Goal: Transaction & Acquisition: Obtain resource

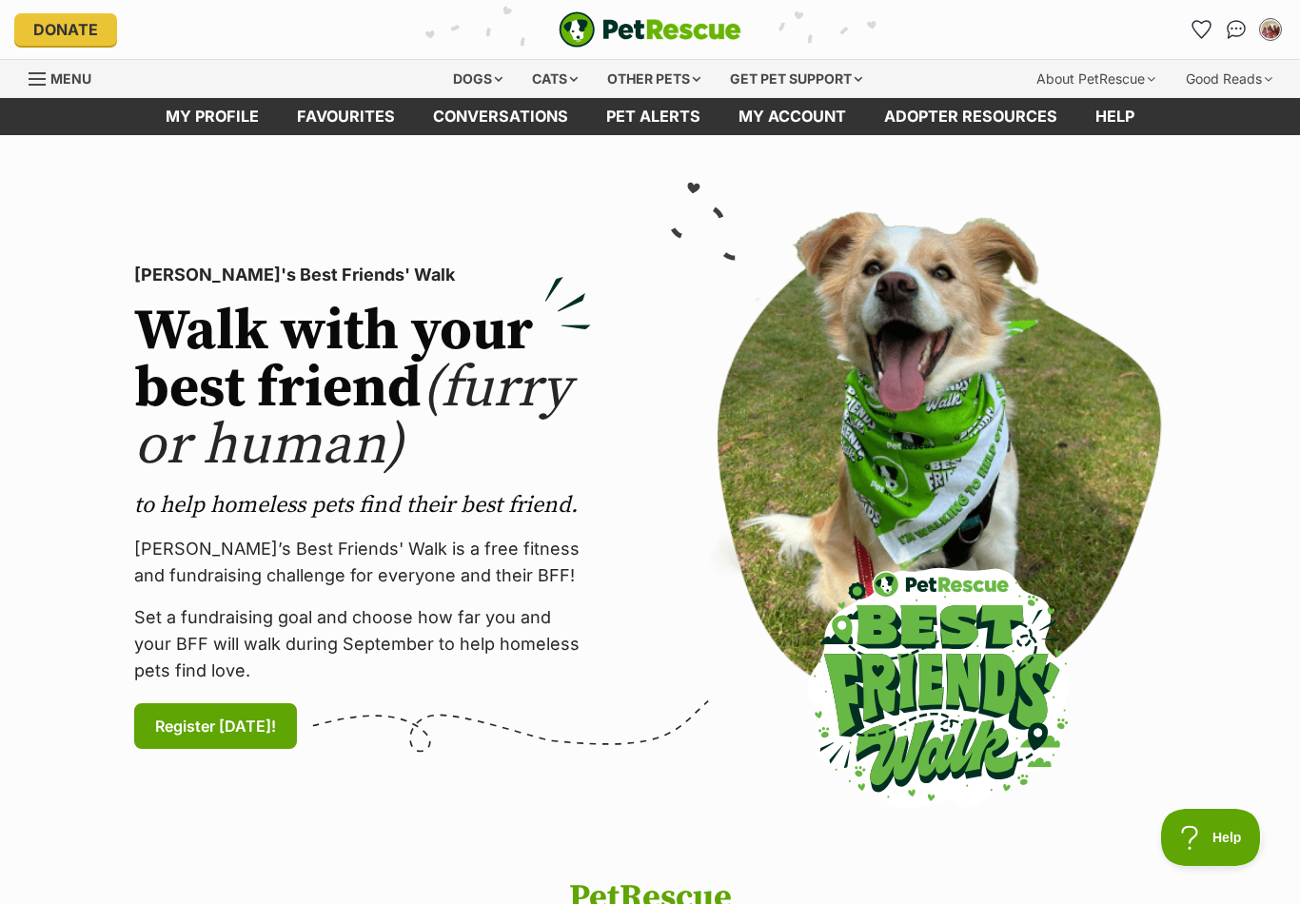
click at [182, 125] on link "My profile" at bounding box center [212, 116] width 131 height 37
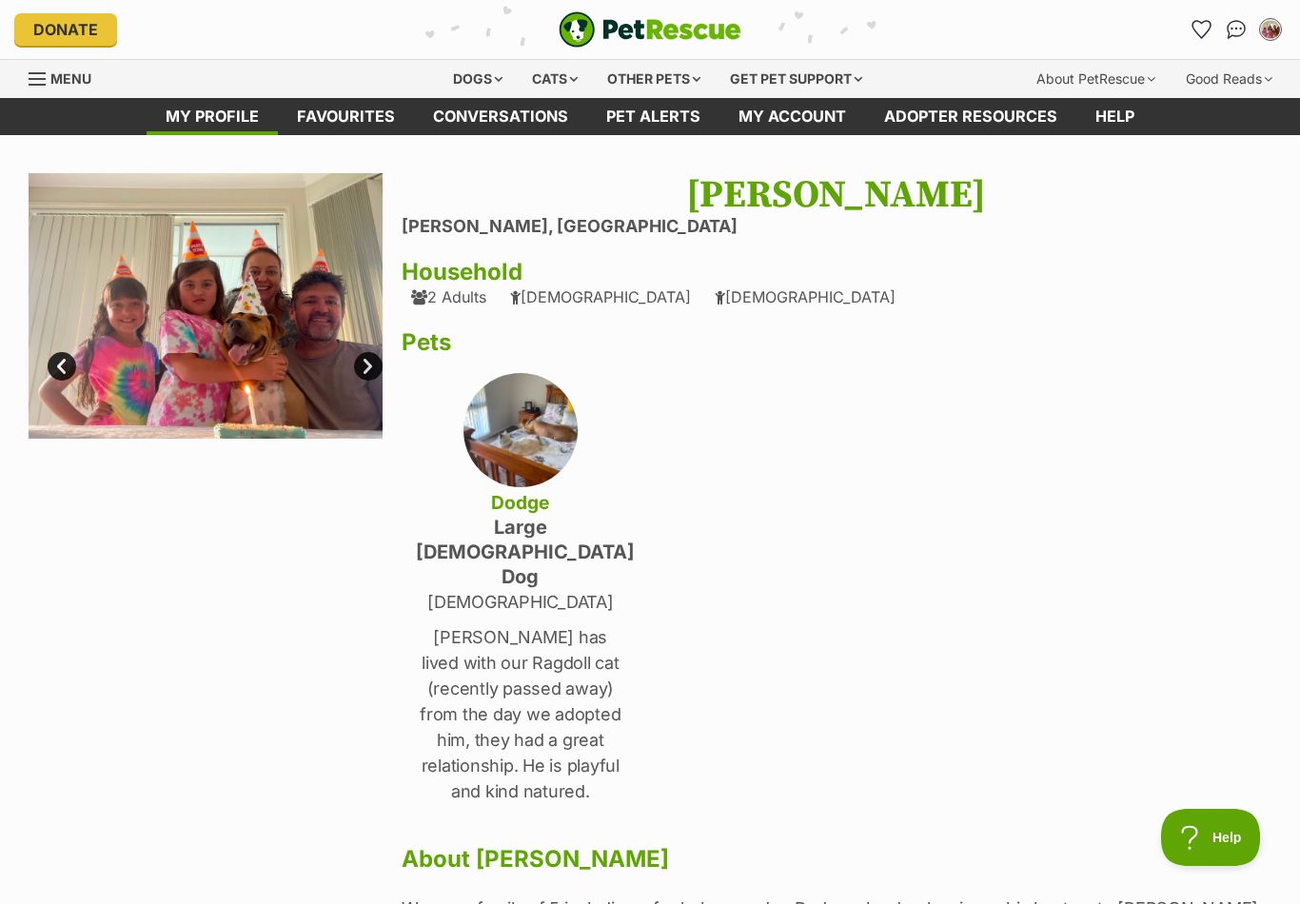
click at [36, 93] on link "Menu" at bounding box center [67, 77] width 76 height 34
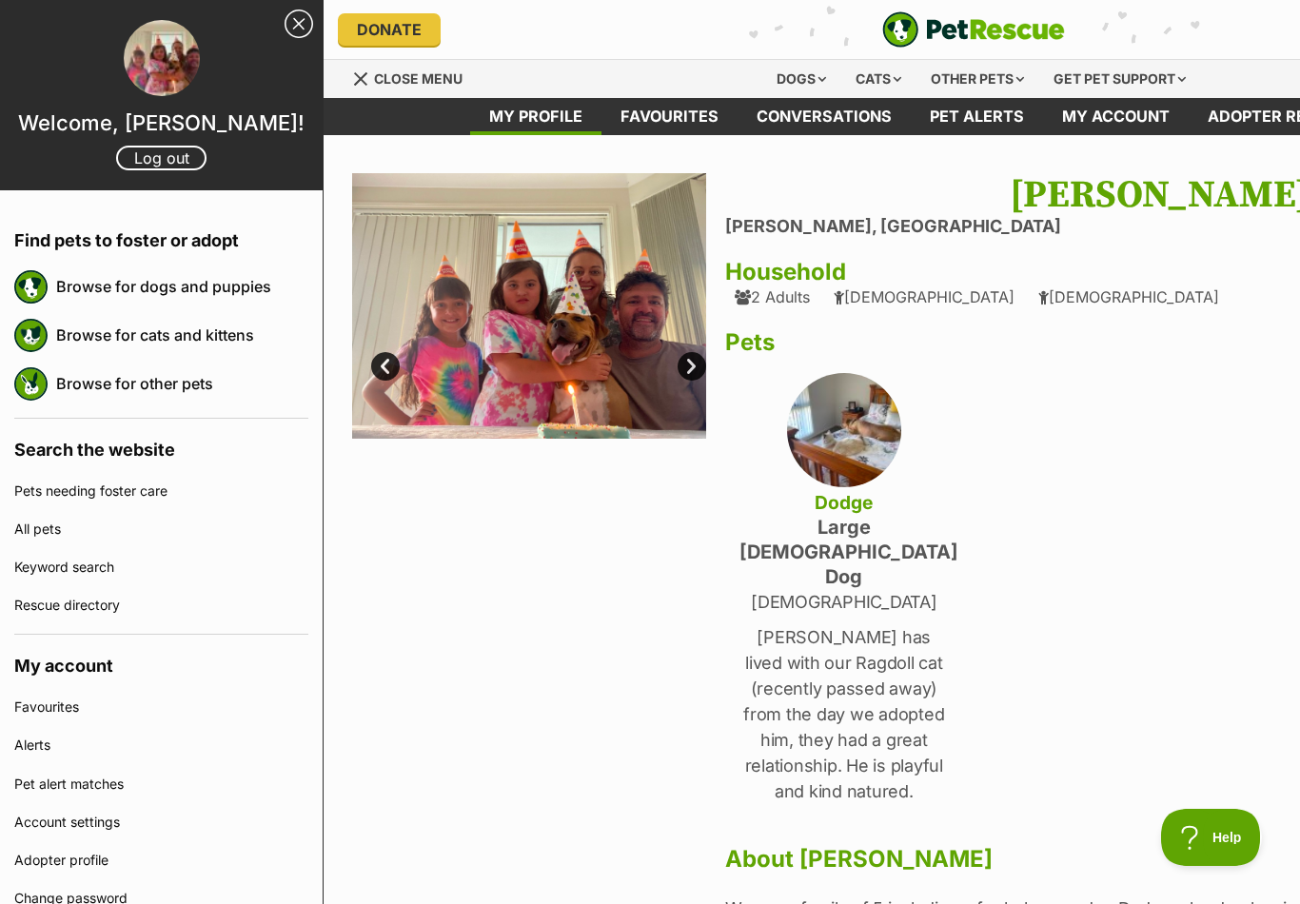
click at [69, 343] on link "Browse for cats and kittens" at bounding box center [182, 335] width 252 height 40
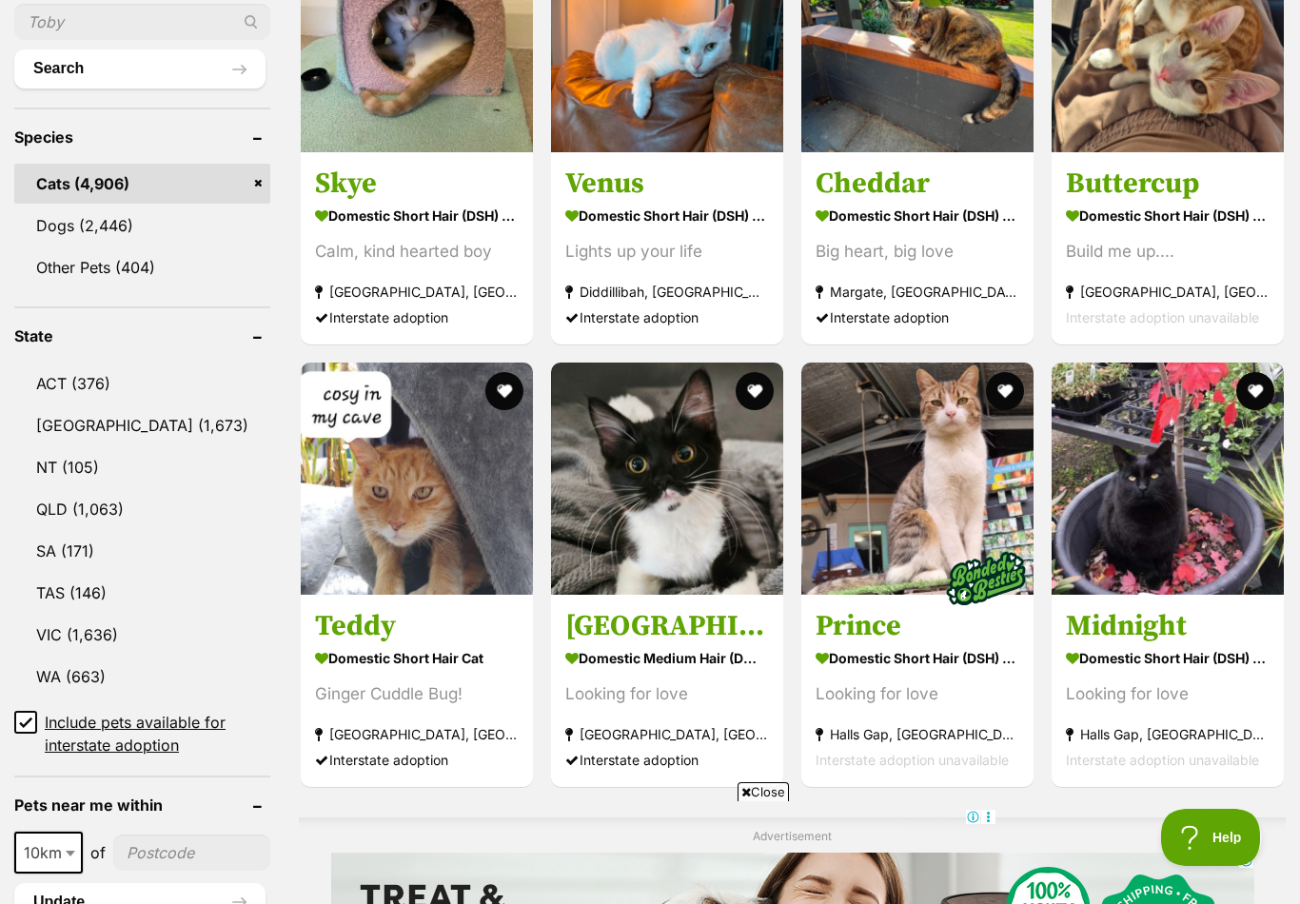
scroll to position [732, 0]
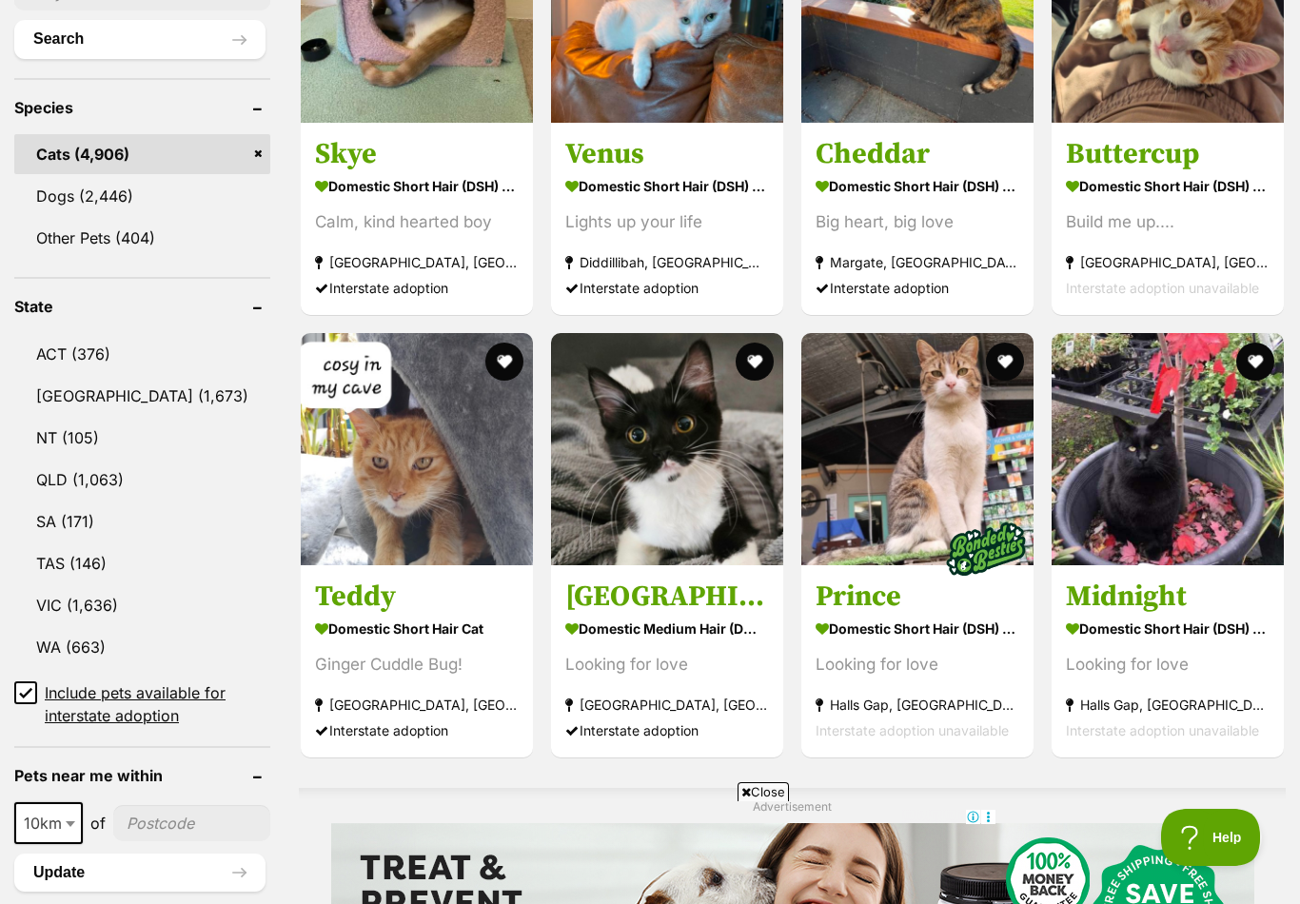
click at [87, 416] on link "NSW (1,673)" at bounding box center [142, 396] width 256 height 40
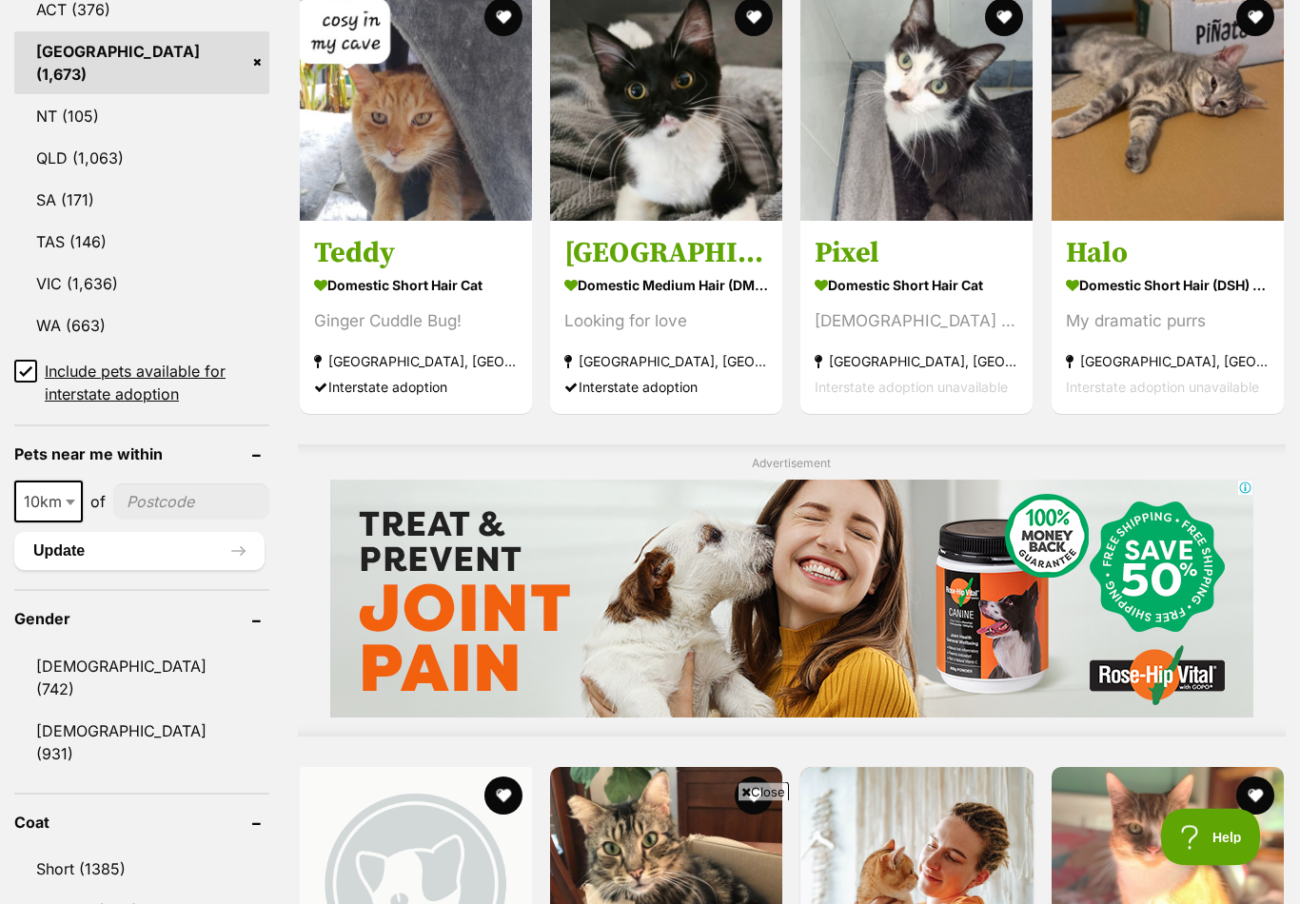
scroll to position [1076, 0]
click at [54, 666] on link "Male (742)" at bounding box center [141, 677] width 255 height 63
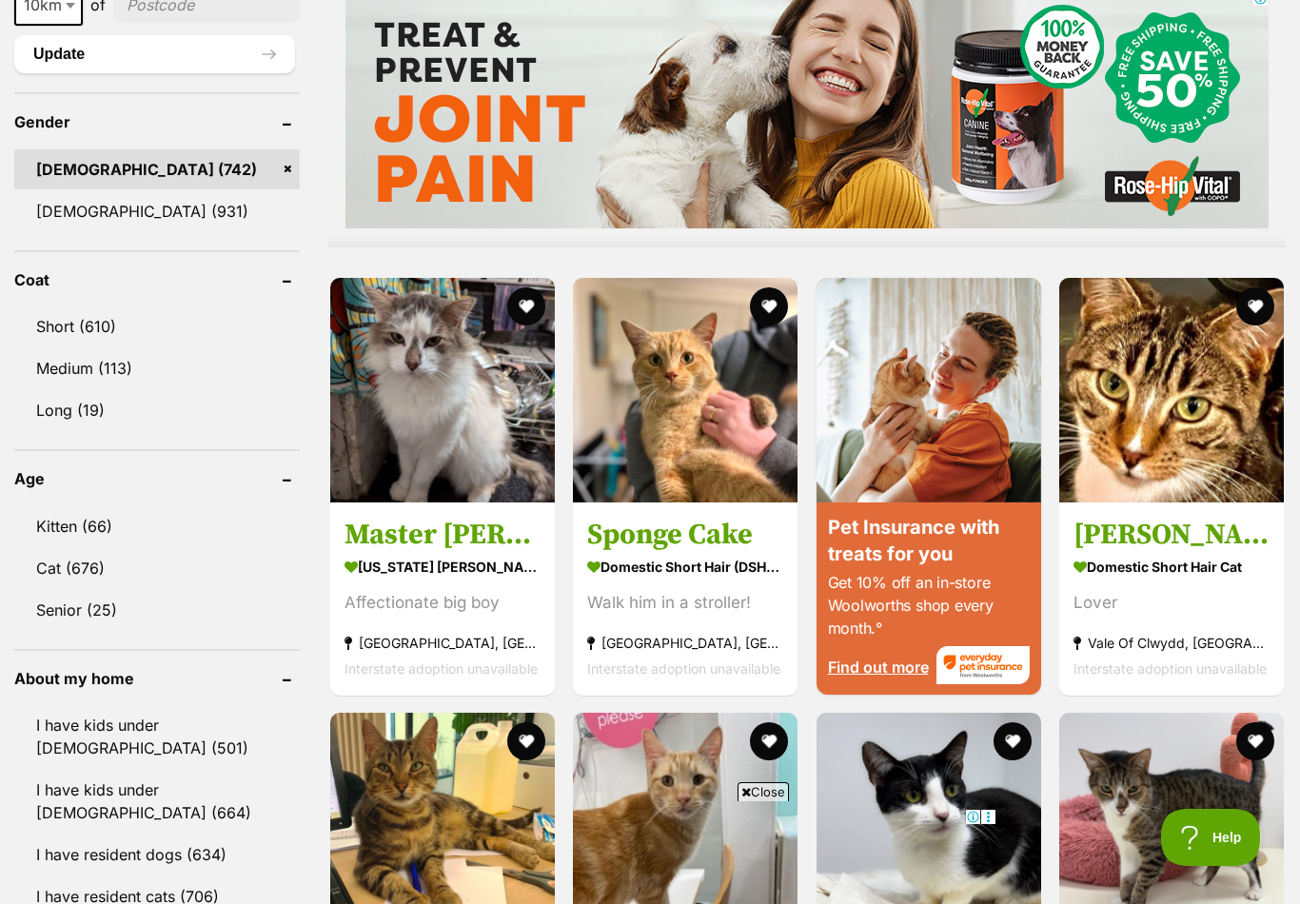
click at [50, 411] on link "Long (19)" at bounding box center [157, 410] width 286 height 40
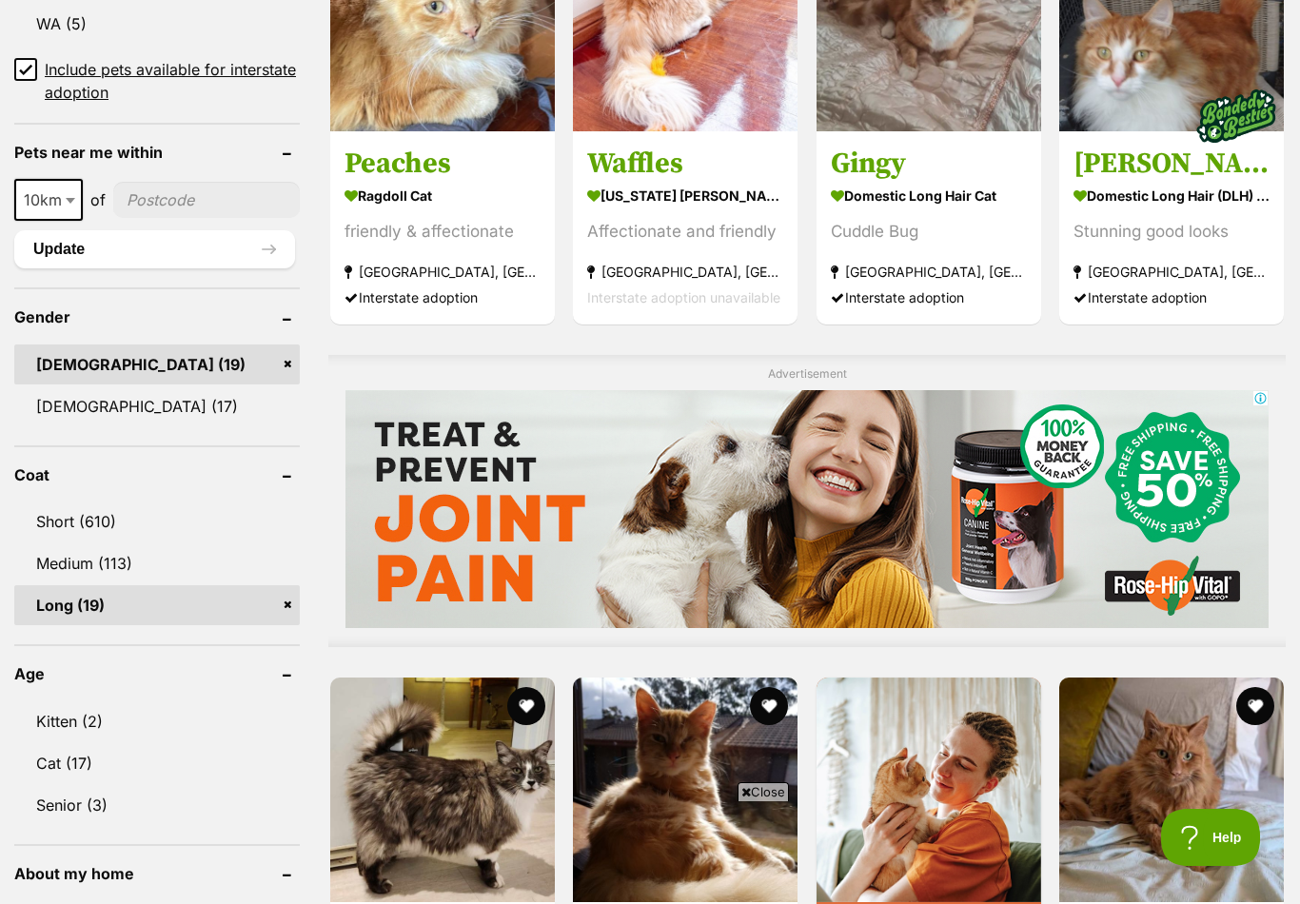
scroll to position [1316, 0]
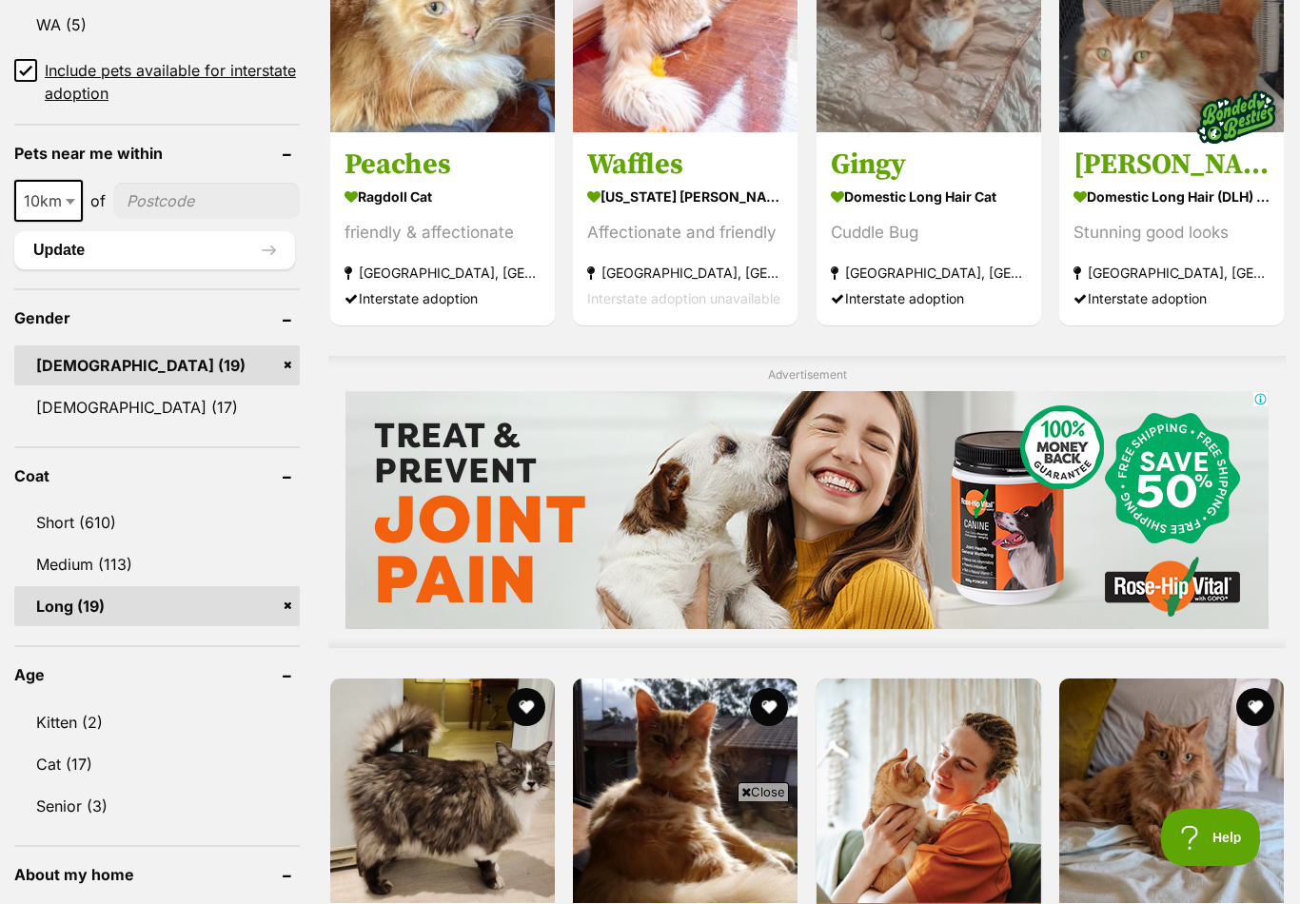
click at [287, 586] on link "Long (19)" at bounding box center [157, 606] width 286 height 40
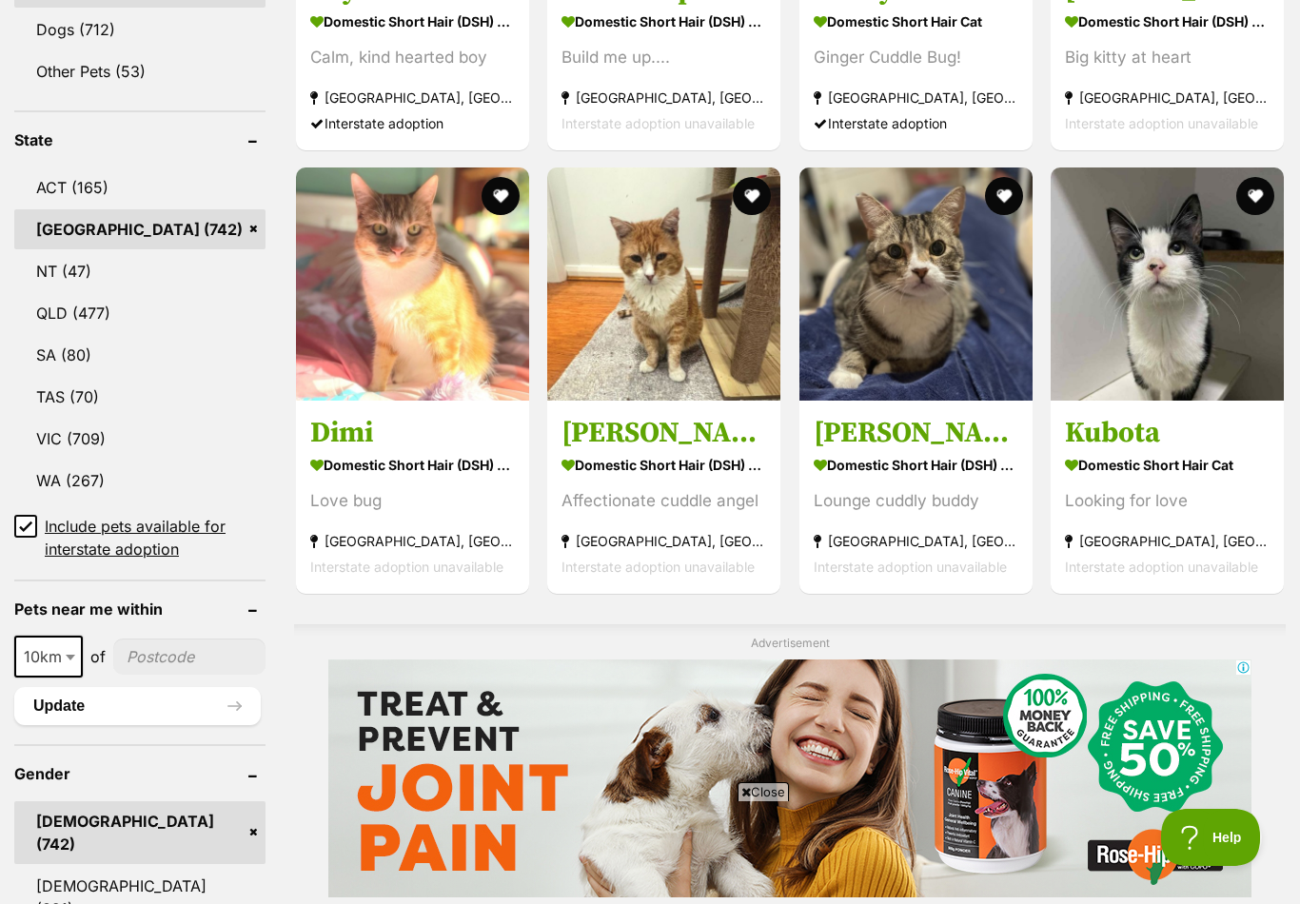
scroll to position [776, 0]
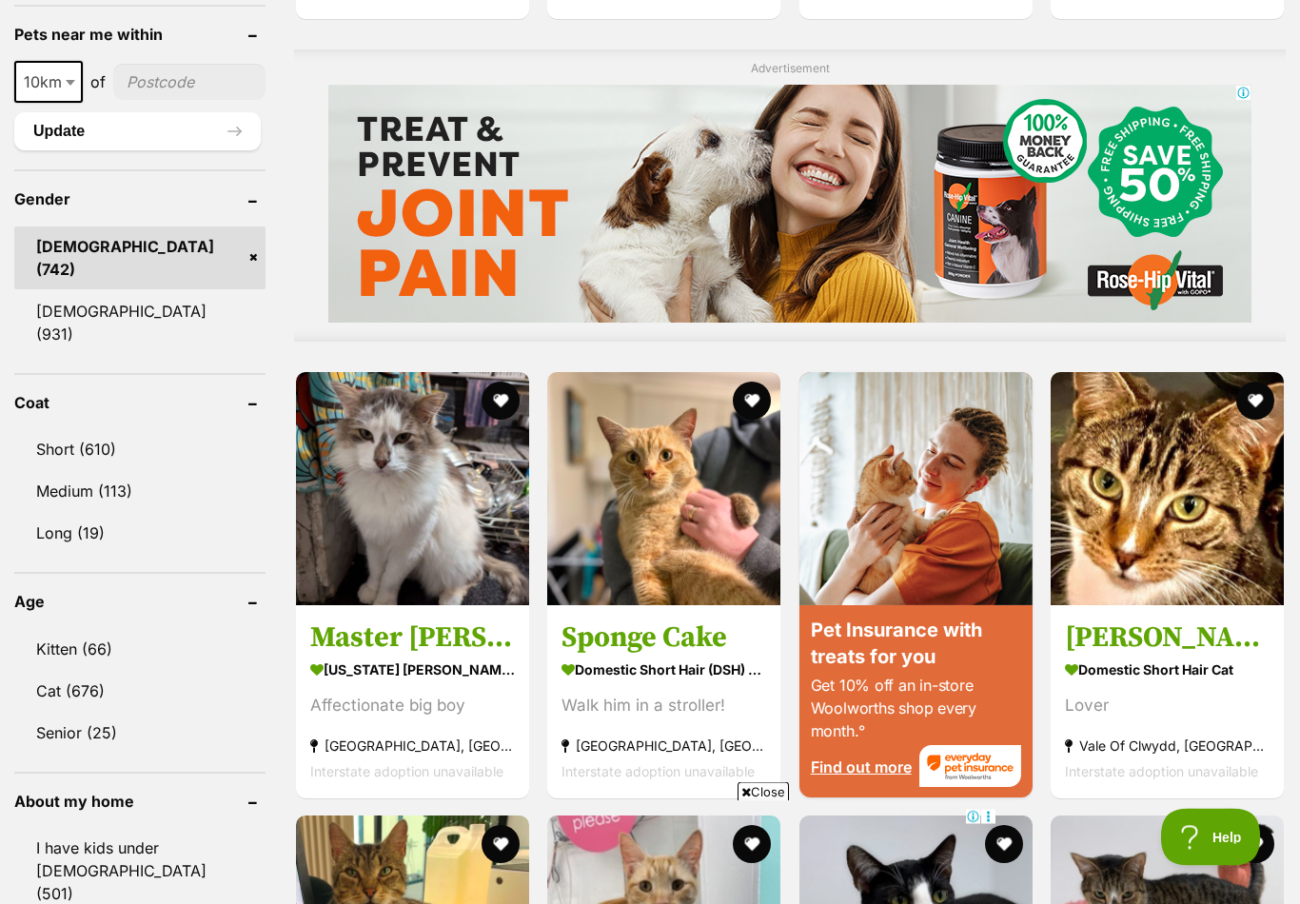
click at [73, 479] on link "Medium (113)" at bounding box center [139, 492] width 251 height 40
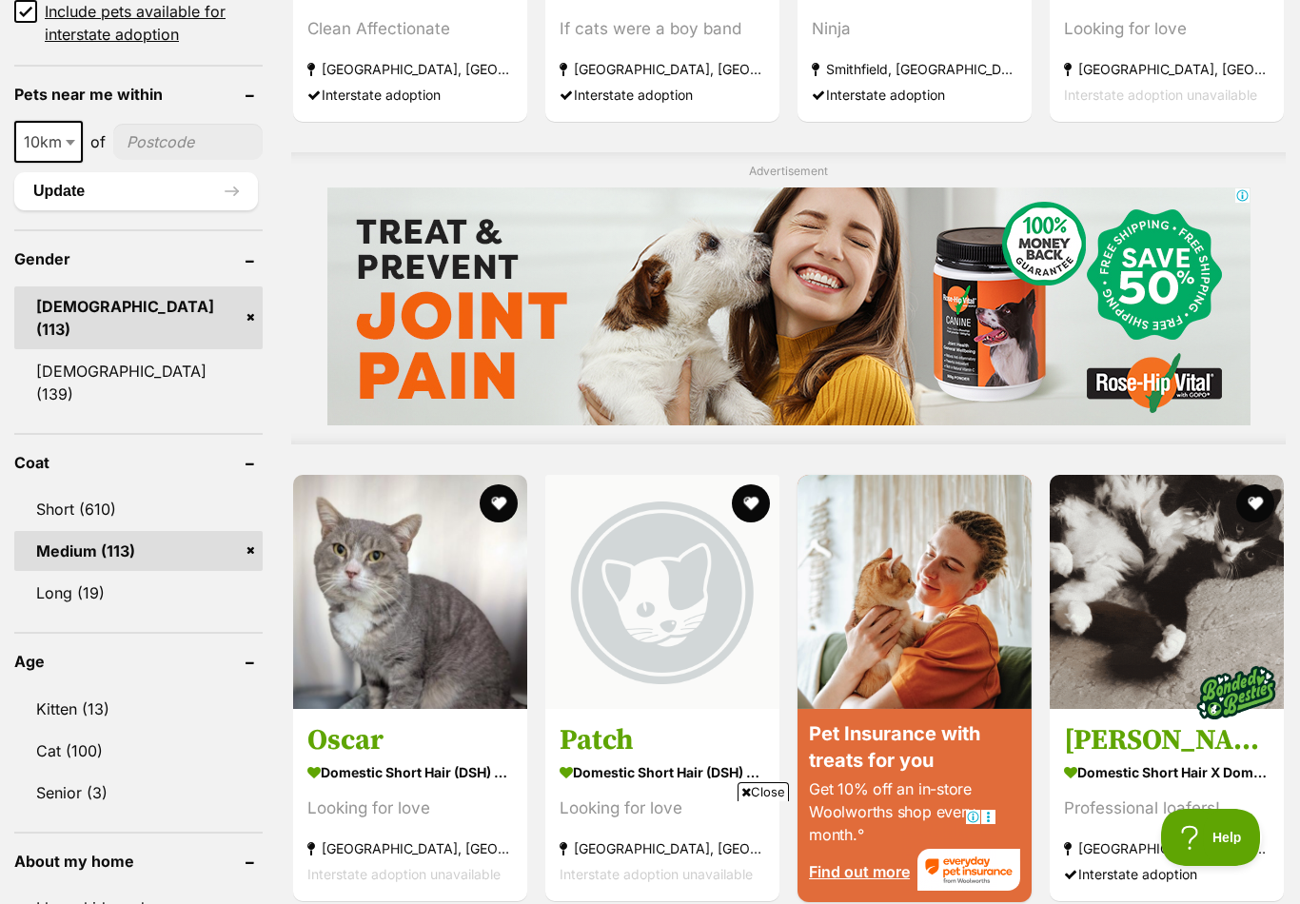
click at [53, 689] on link "Kitten (13)" at bounding box center [138, 709] width 248 height 40
